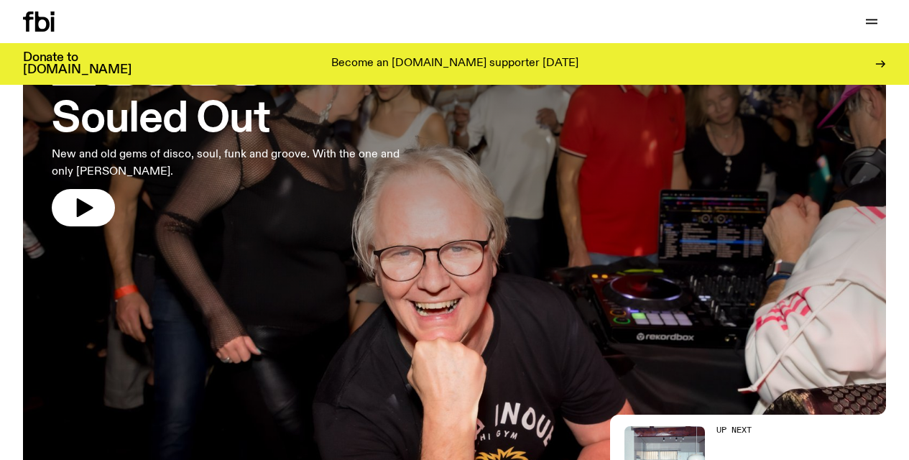
scroll to position [136, 0]
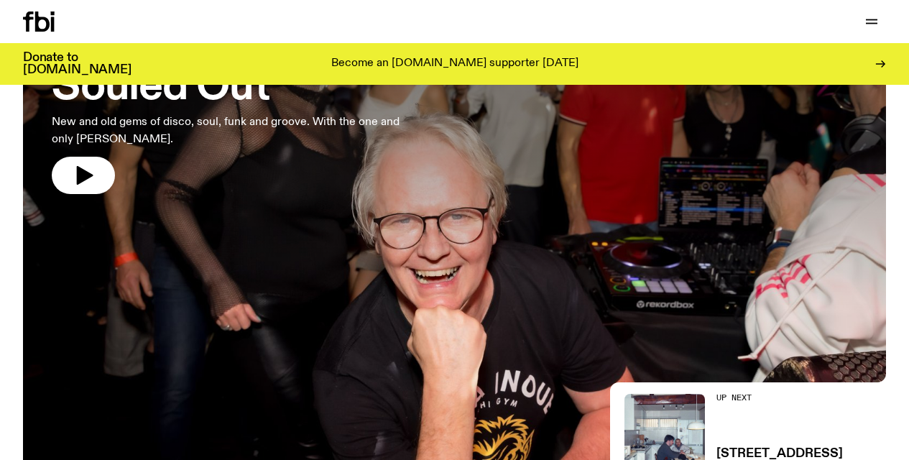
click at [241, 319] on img at bounding box center [454, 232] width 863 height 486
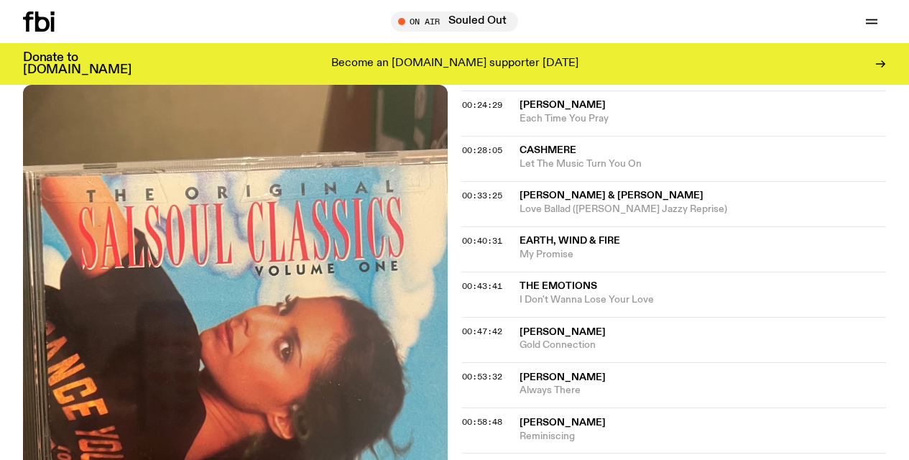
scroll to position [724, 0]
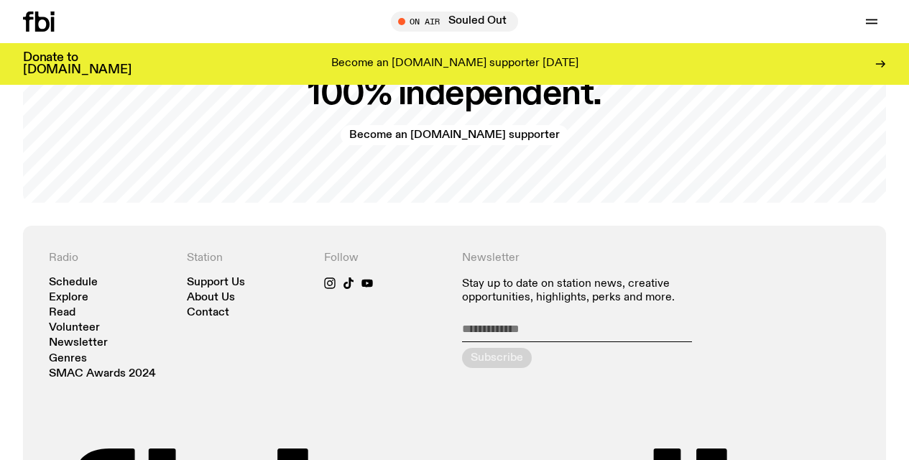
scroll to position [2797, 0]
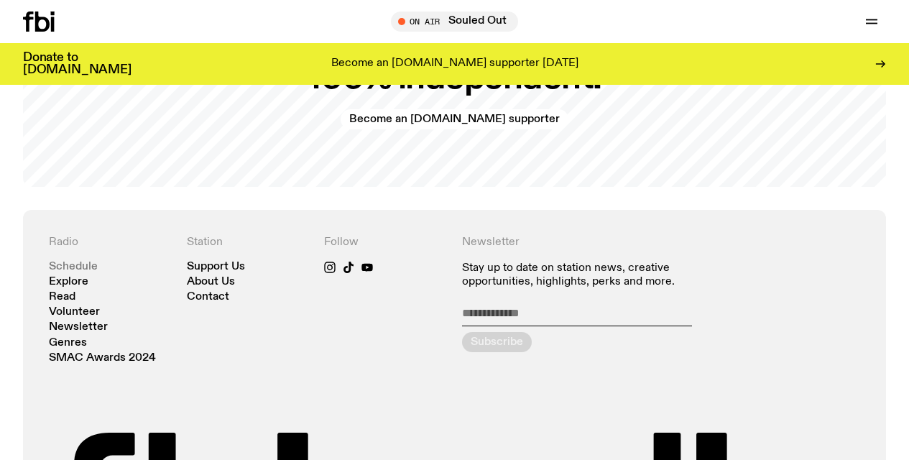
click at [73, 268] on link "Schedule" at bounding box center [73, 266] width 49 height 11
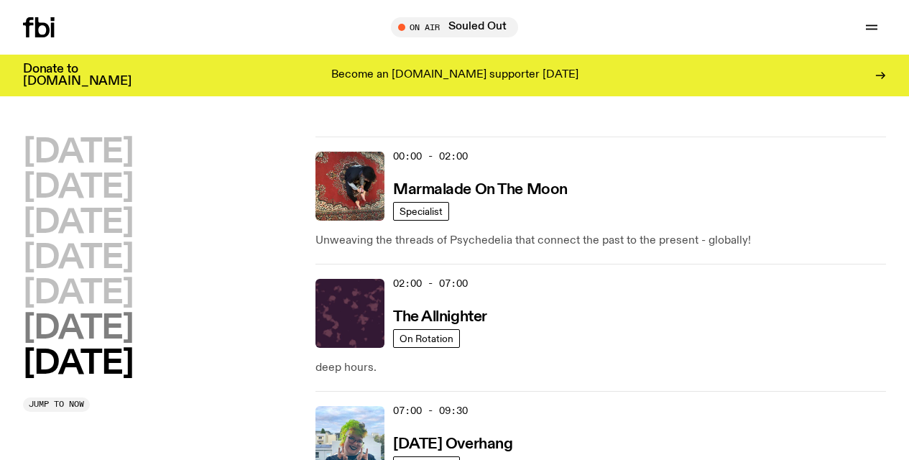
click at [108, 324] on h2 "[DATE]" at bounding box center [78, 328] width 110 height 32
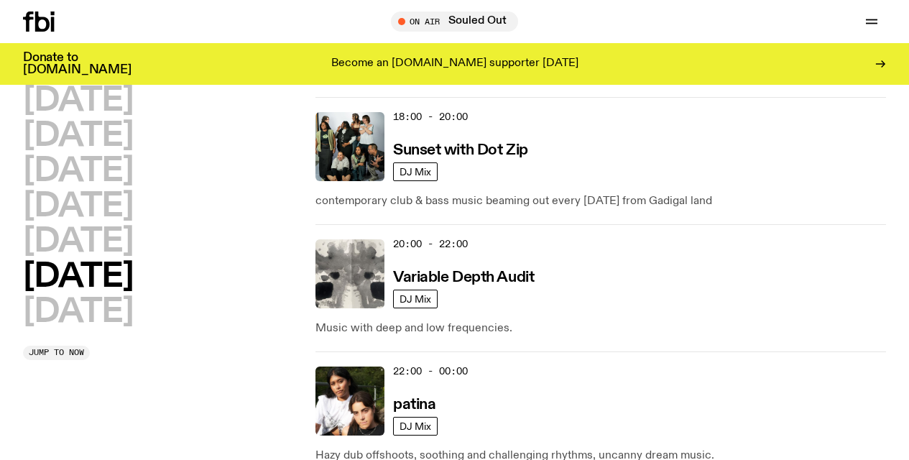
scroll to position [1190, 0]
click at [96, 307] on h2 "[DATE]" at bounding box center [78, 312] width 110 height 32
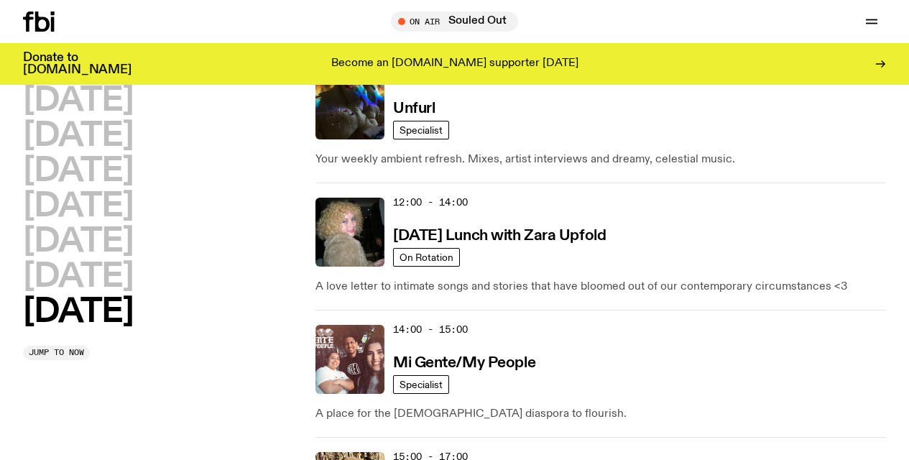
scroll to position [741, 0]
click at [473, 232] on h3 "[DATE] Lunch with Zara Upfold" at bounding box center [499, 235] width 213 height 15
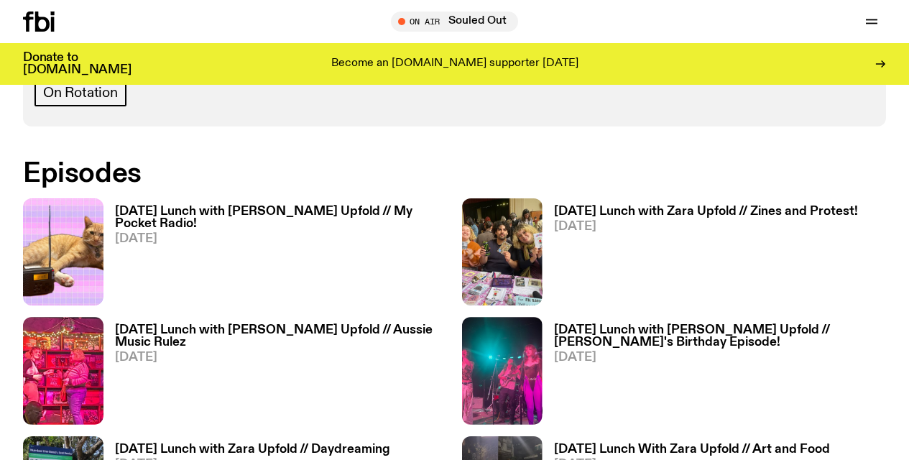
scroll to position [785, 0]
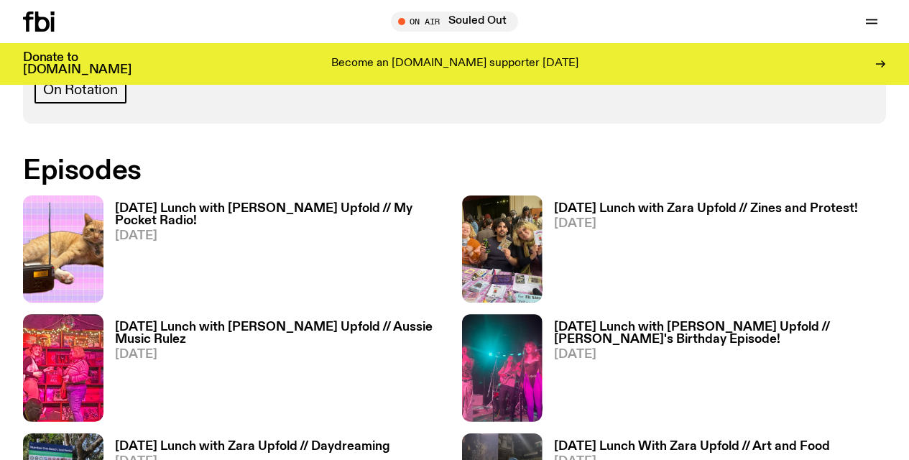
click at [595, 207] on h3 "[DATE] Lunch with Zara Upfold // Zines and Protest!" at bounding box center [706, 209] width 304 height 12
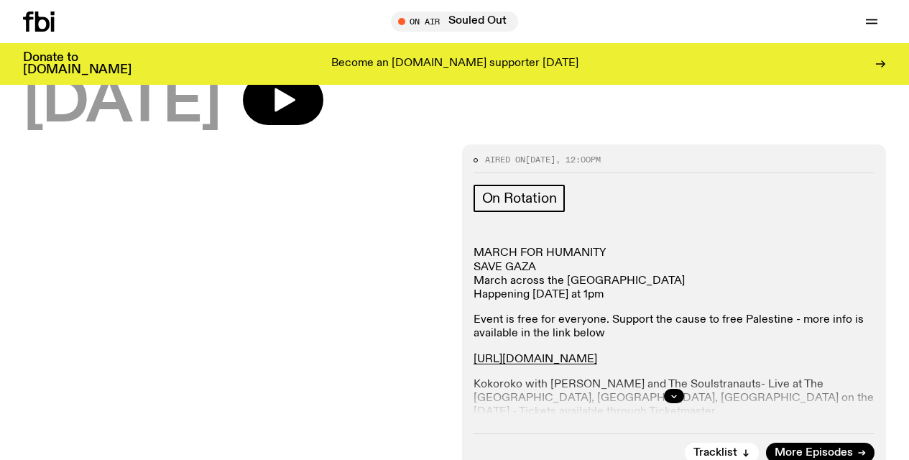
scroll to position [172, 0]
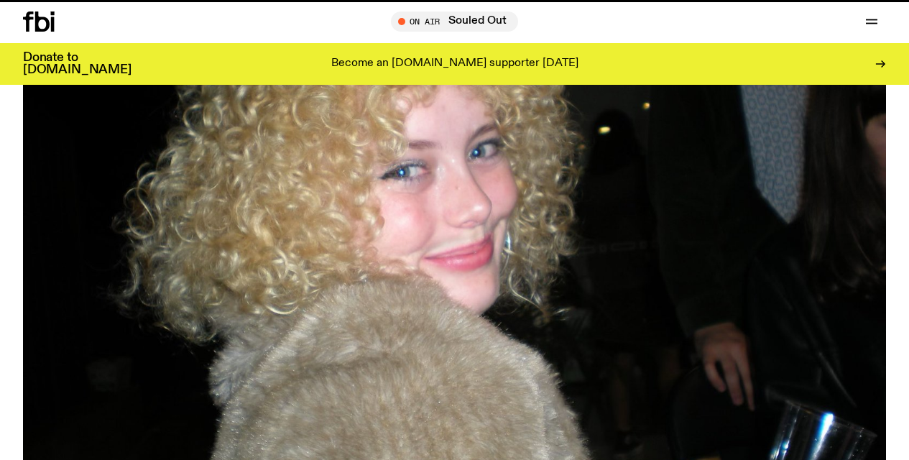
scroll to position [785, 0]
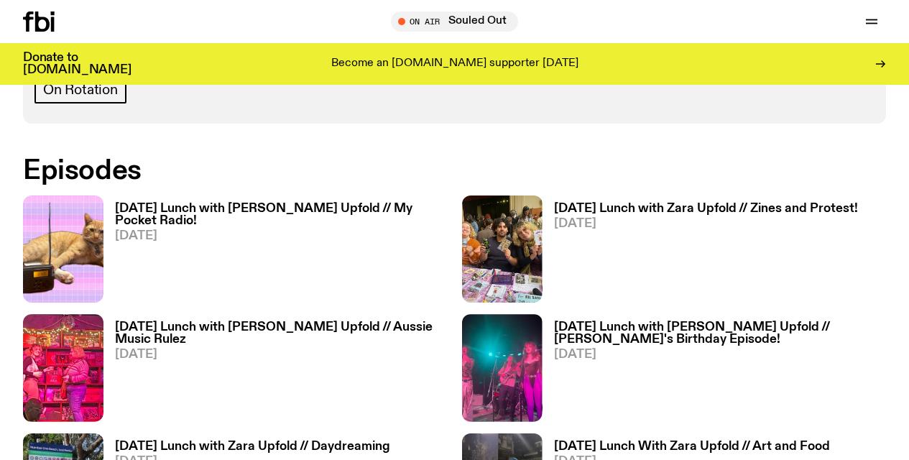
click at [220, 321] on h3 "[DATE] Lunch with [PERSON_NAME] Upfold // Aussie Music Rulez" at bounding box center [281, 333] width 333 height 24
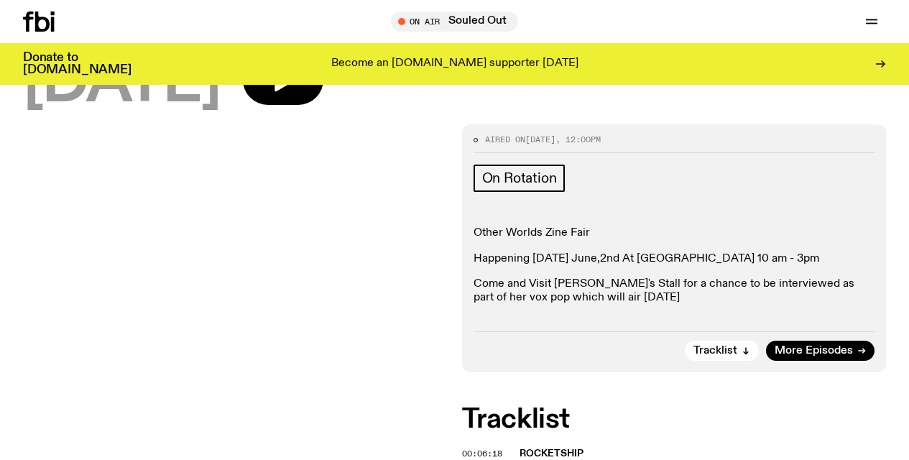
scroll to position [261, 0]
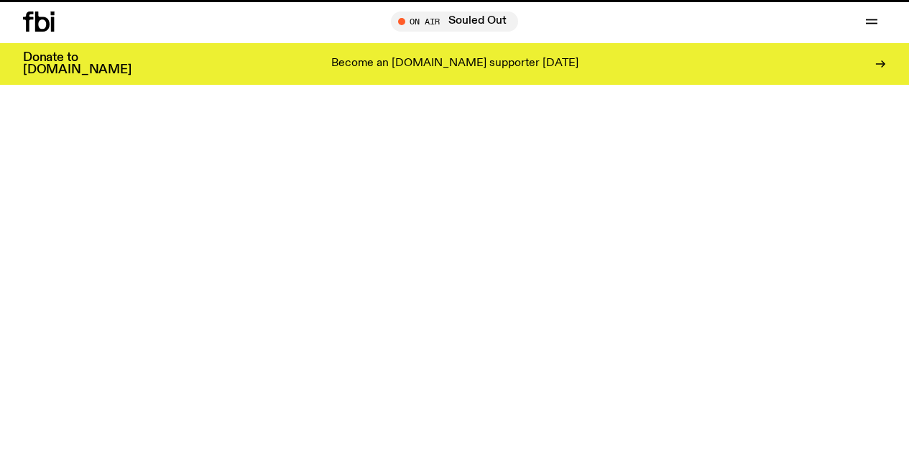
scroll to position [785, 0]
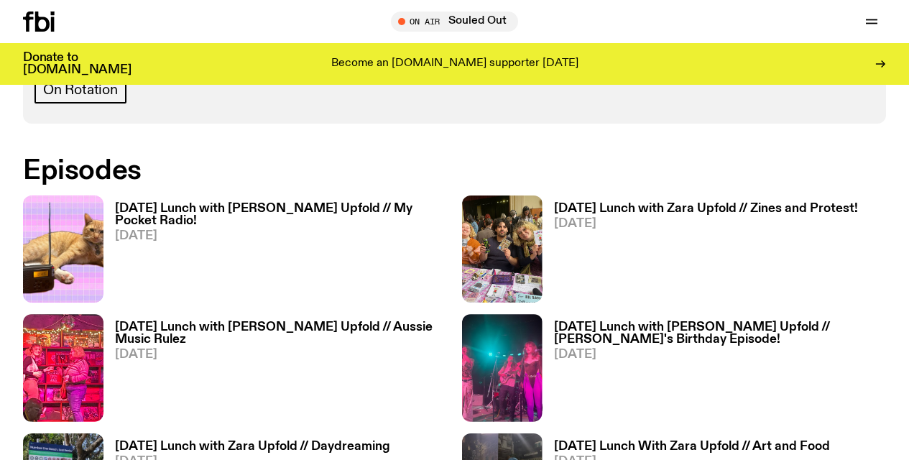
click at [579, 325] on h3 "[DATE] Lunch with [PERSON_NAME] Upfold // [PERSON_NAME]'s Birthday Episode!" at bounding box center [720, 333] width 333 height 24
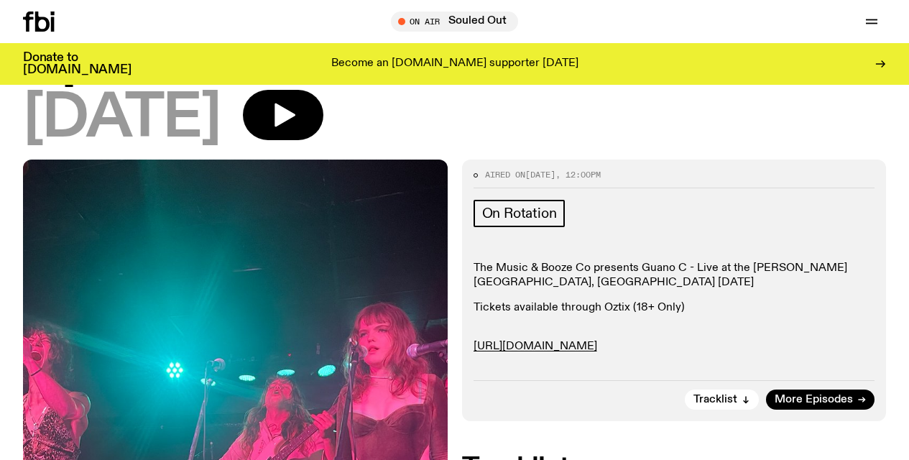
scroll to position [274, 0]
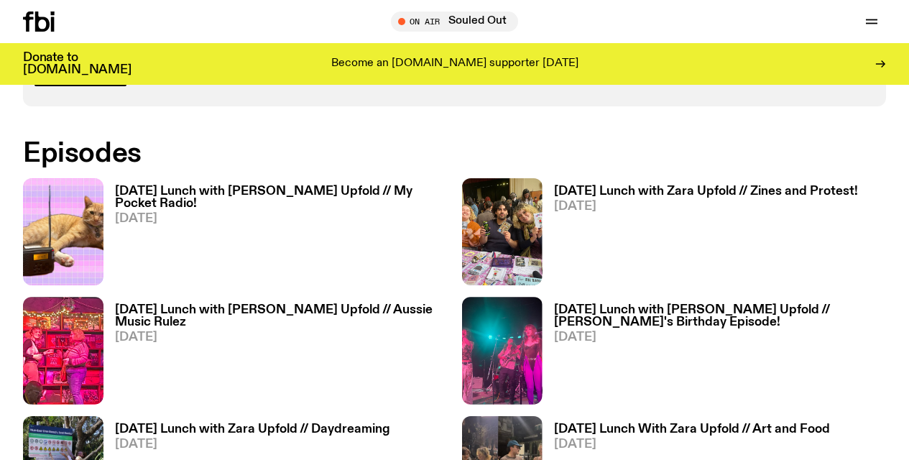
scroll to position [777, 0]
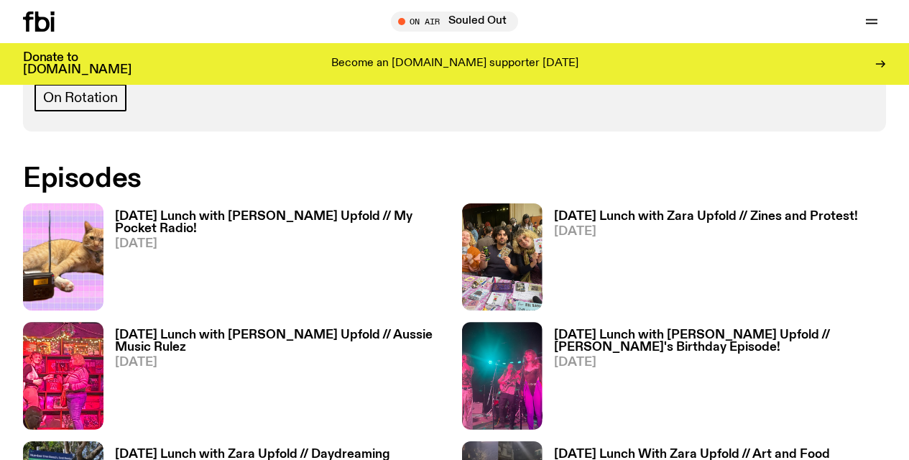
click at [210, 213] on h3 "[DATE] Lunch with [PERSON_NAME] Upfold // My Pocket Radio!" at bounding box center [281, 222] width 333 height 24
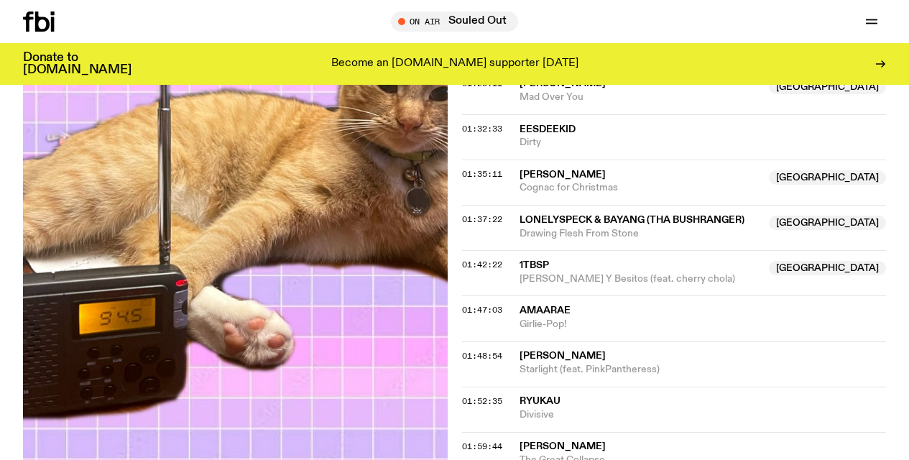
scroll to position [1520, 0]
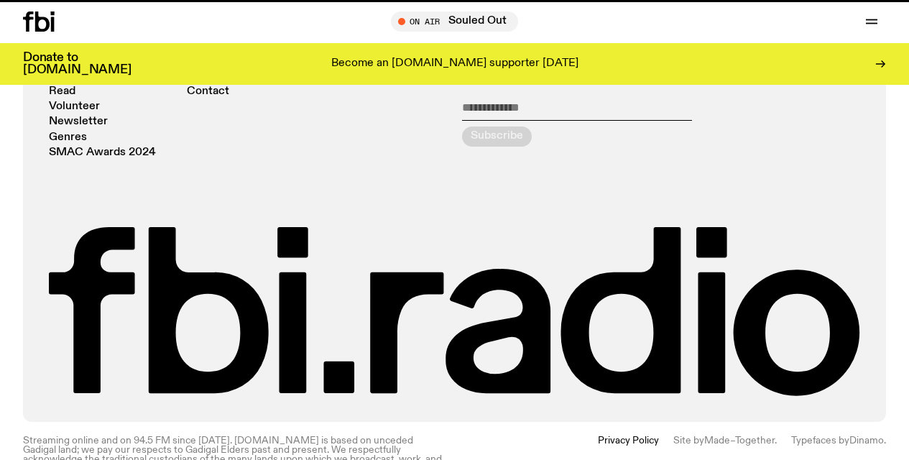
scroll to position [777, 0]
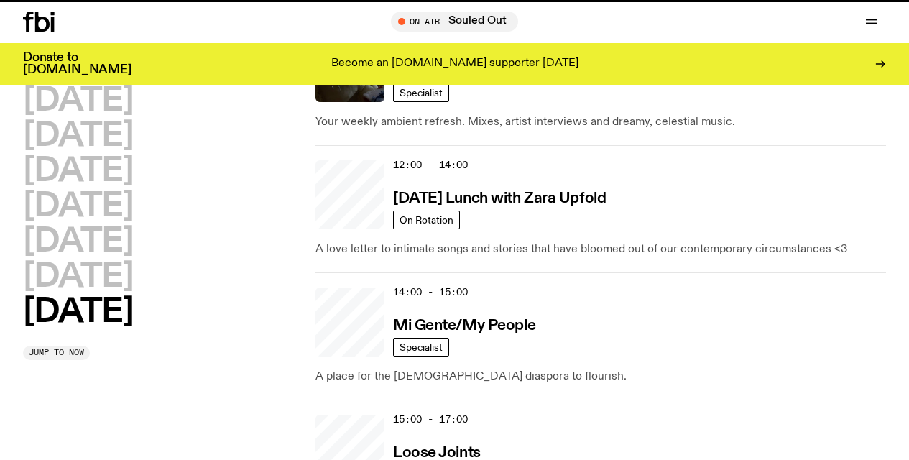
scroll to position [741, 0]
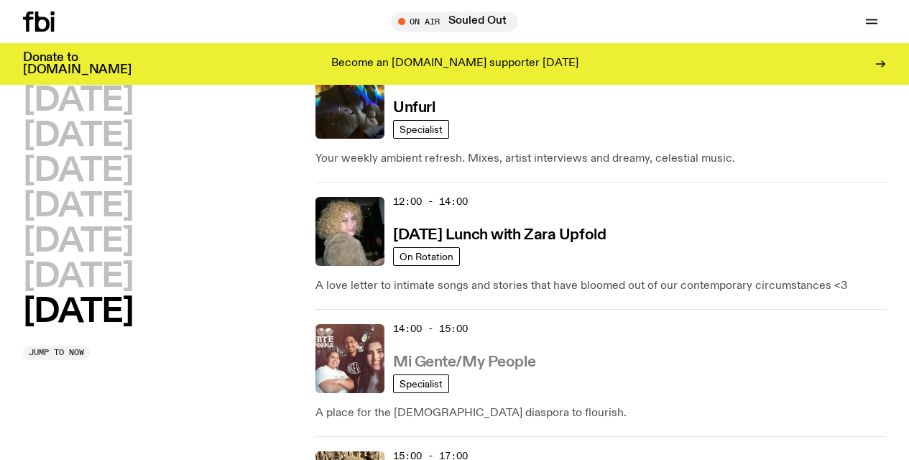
click at [452, 366] on h3 "Mi Gente/My People" at bounding box center [464, 362] width 142 height 15
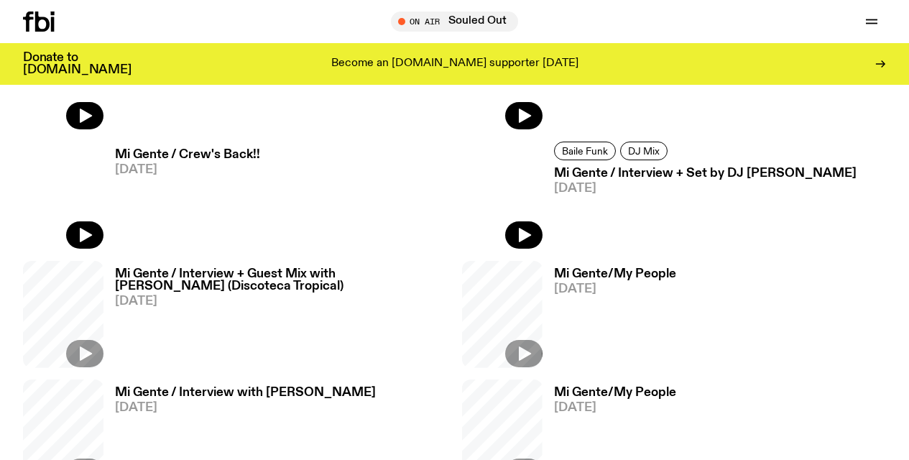
scroll to position [1432, 0]
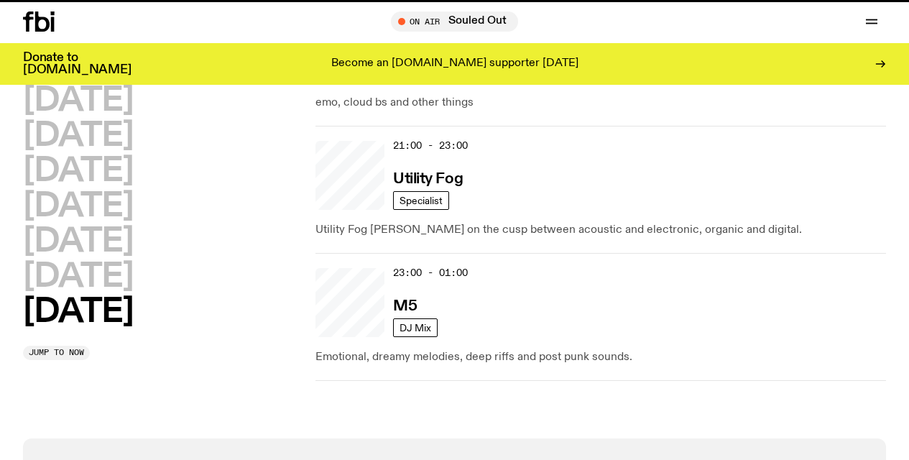
scroll to position [741, 0]
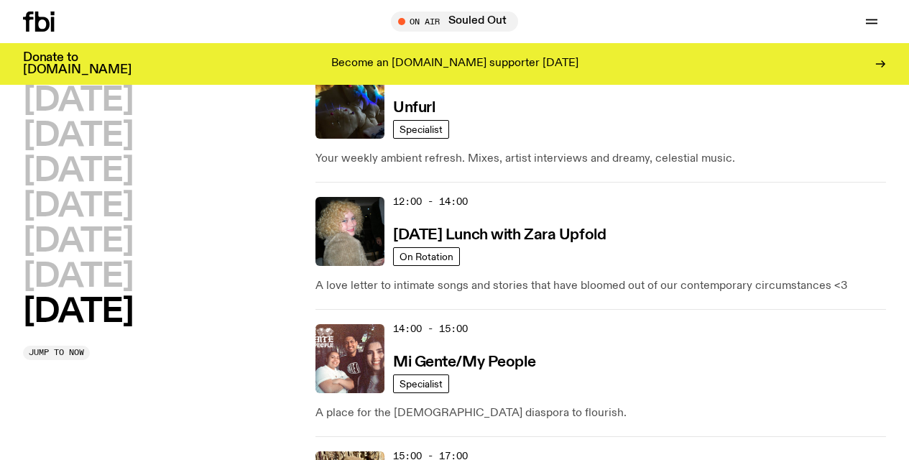
click at [282, 364] on div "[DATE] [DATE] [DATE] [DATE] [DATE] [DATE] [DATE] Jump to now" at bounding box center [162, 228] width 278 height 1688
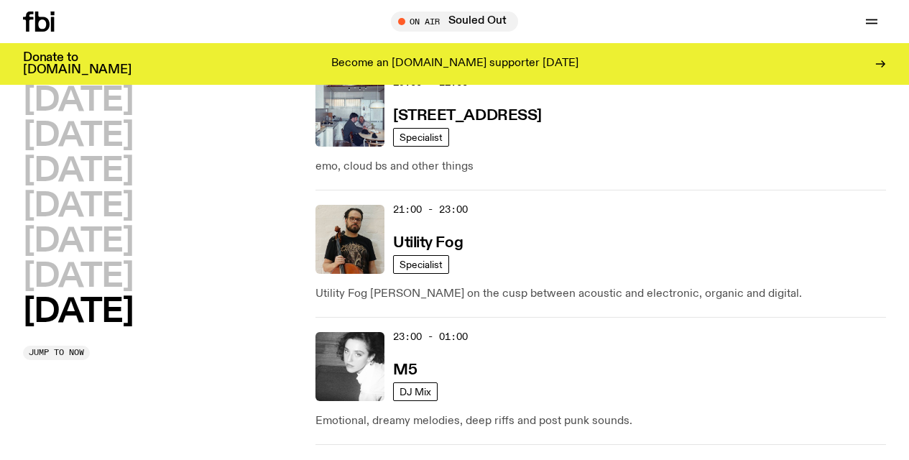
scroll to position [1373, 0]
